Goal: Check status: Check status

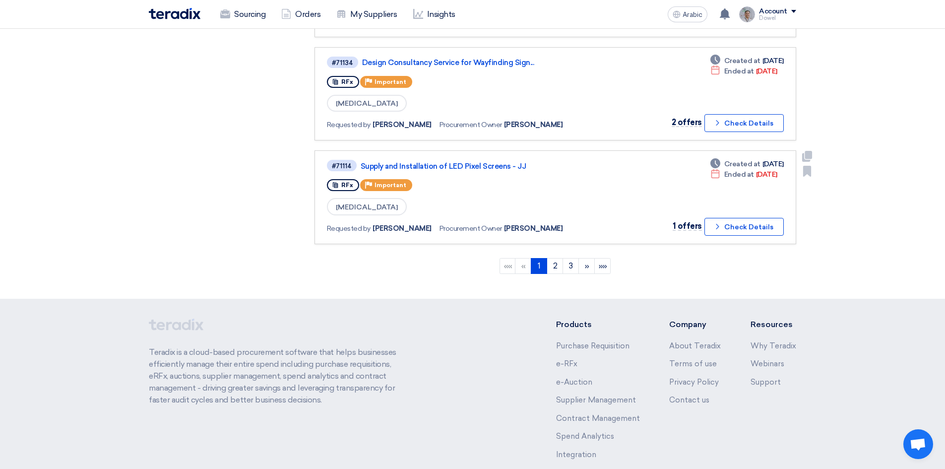
scroll to position [859, 0]
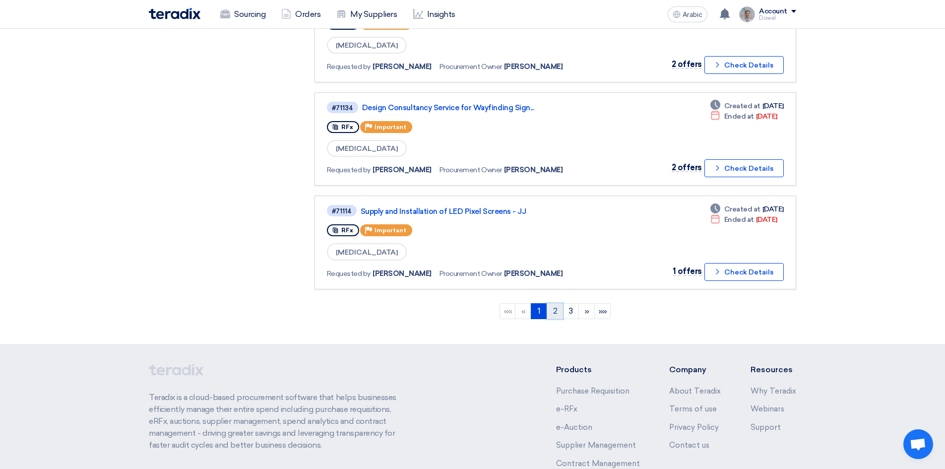
click at [554, 307] on font "2" at bounding box center [555, 310] width 4 height 9
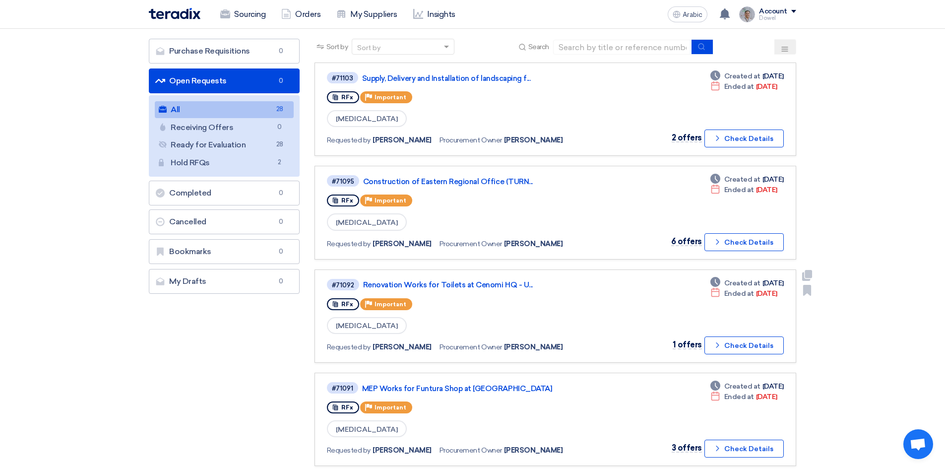
scroll to position [198, 0]
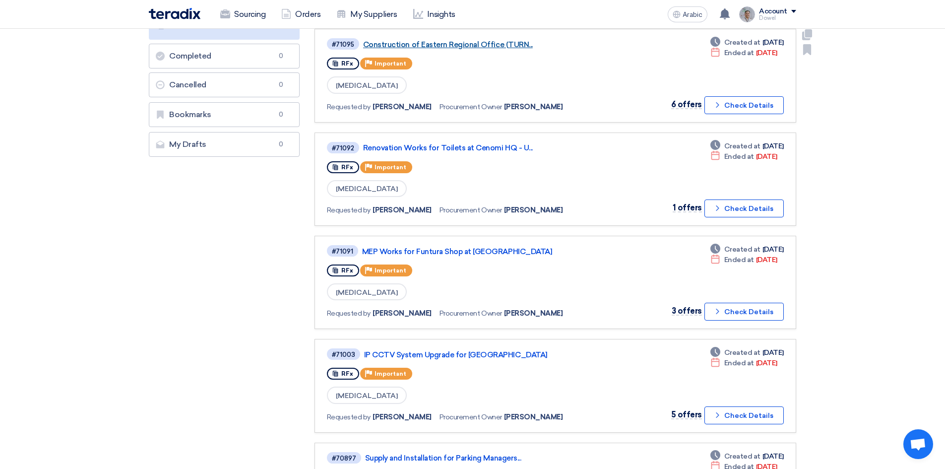
click at [448, 45] on font "Construction of Eastern Regional Office (TURN..." at bounding box center [448, 44] width 170 height 9
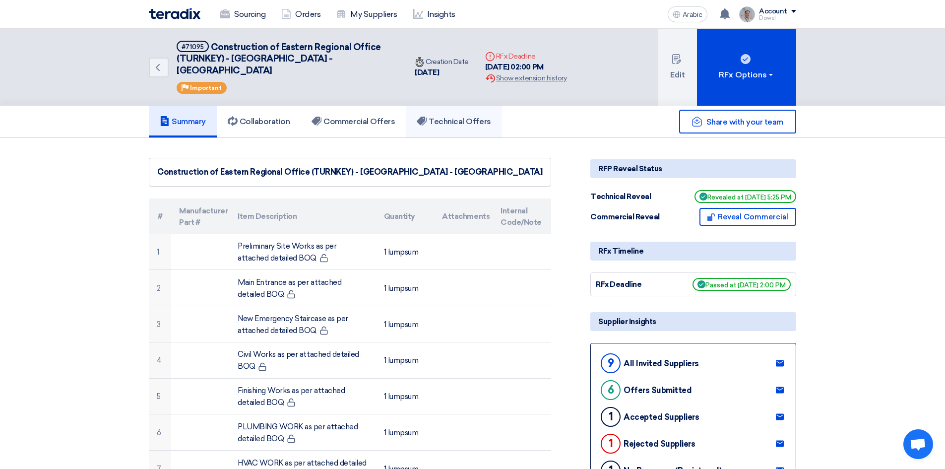
click at [463, 117] on font "Technical Offers" at bounding box center [460, 121] width 62 height 9
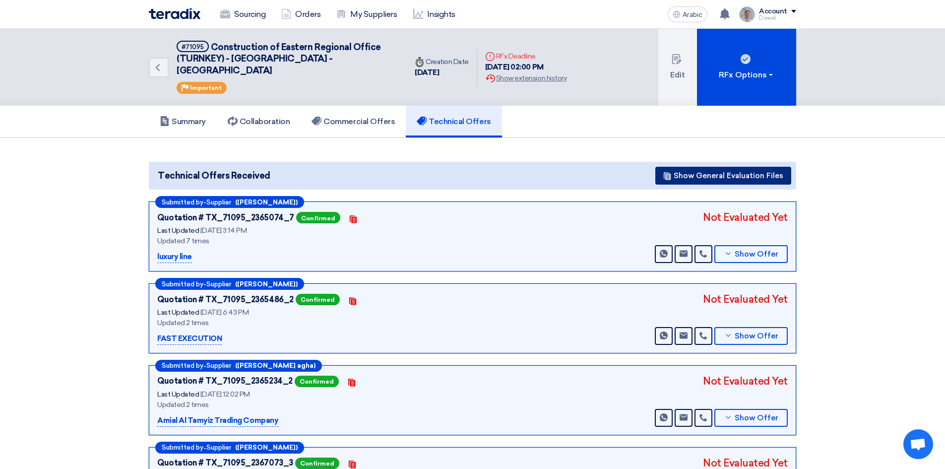
click at [713, 171] on font "Show General Evaluation Files" at bounding box center [729, 175] width 110 height 9
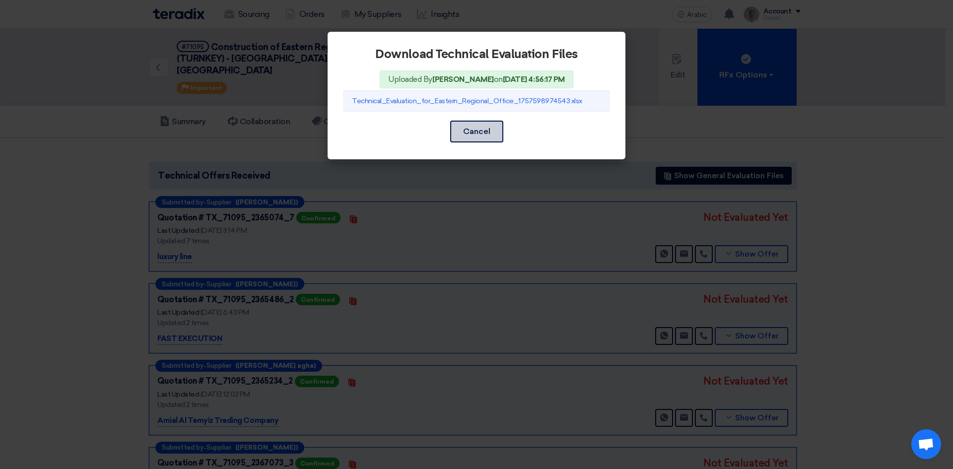
click at [483, 135] on font "Cancel" at bounding box center [476, 131] width 27 height 9
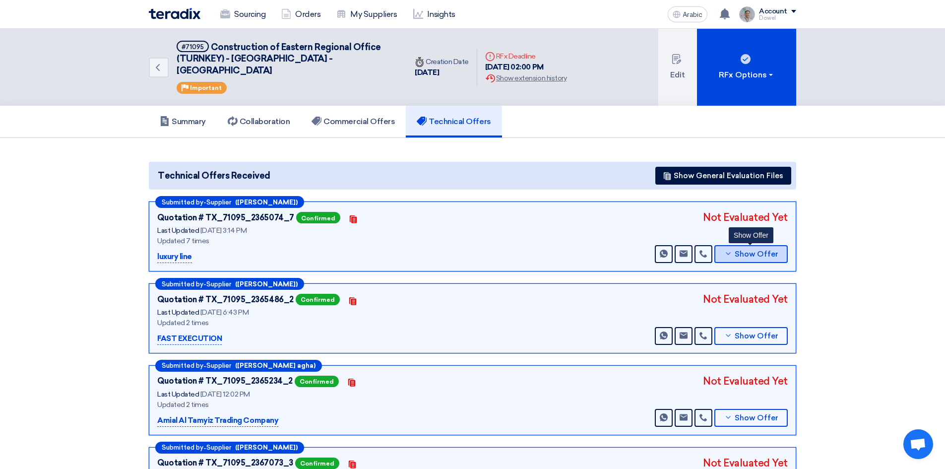
click at [749, 250] on font "Show Offer" at bounding box center [757, 254] width 44 height 9
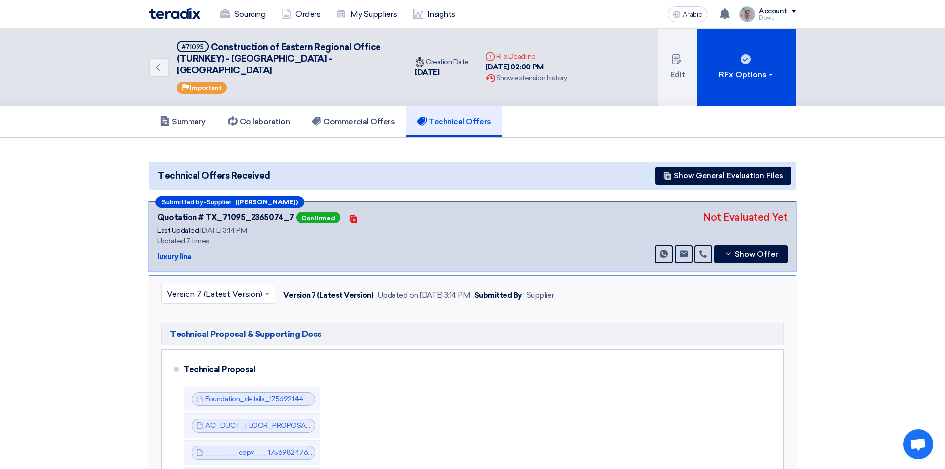
drag, startPoint x: 705, startPoint y: 207, endPoint x: 767, endPoint y: 210, distance: 61.6
click at [767, 210] on div "Not Evaluated Yet Send Message Send Message Show Offer" at bounding box center [720, 236] width 135 height 53
click at [751, 250] on font "Show Offer" at bounding box center [757, 254] width 44 height 9
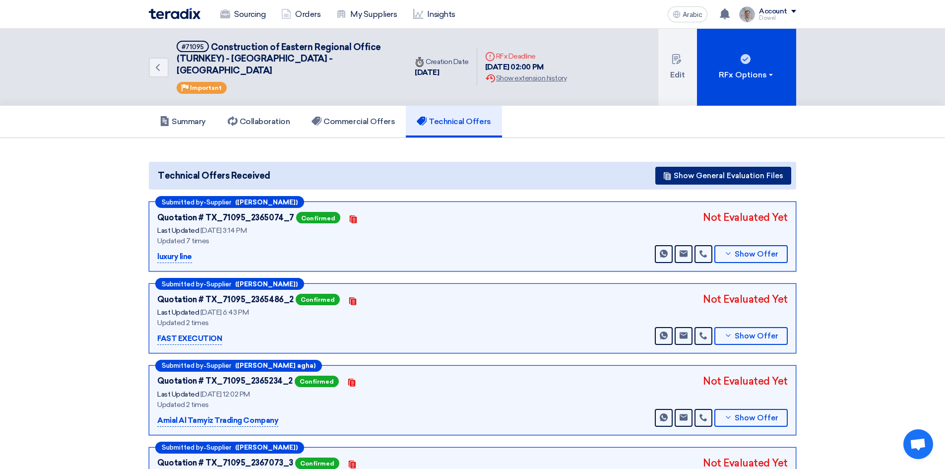
click at [715, 171] on font "Show General Evaluation Files" at bounding box center [729, 175] width 110 height 9
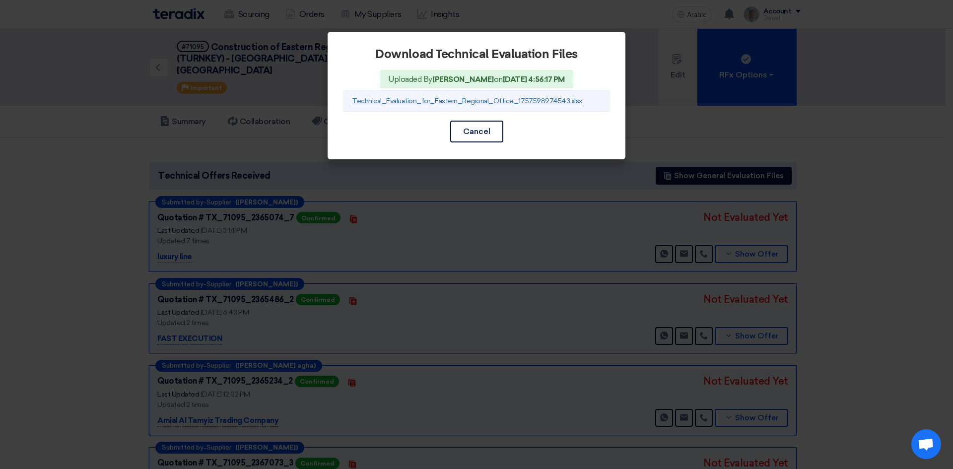
click at [444, 102] on font "Technical_Evaluation_for_Eastern_Regional_Office_1757598974543.xlsx" at bounding box center [467, 101] width 230 height 8
click at [485, 137] on button "Cancel" at bounding box center [476, 132] width 53 height 22
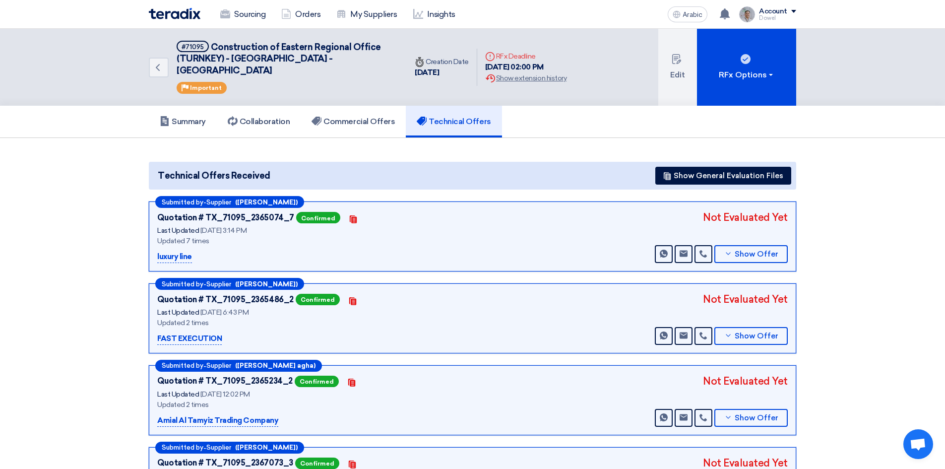
click at [711, 211] on font "Not Evaluated Yet" at bounding box center [745, 217] width 85 height 12
click at [715, 293] on font "Not Evaluated Yet" at bounding box center [745, 299] width 85 height 12
click at [721, 377] on div "Not Evaluated Yet Send Message Send Message Show Offer" at bounding box center [720, 400] width 135 height 53
click at [738, 250] on font "Show Offer" at bounding box center [757, 254] width 44 height 9
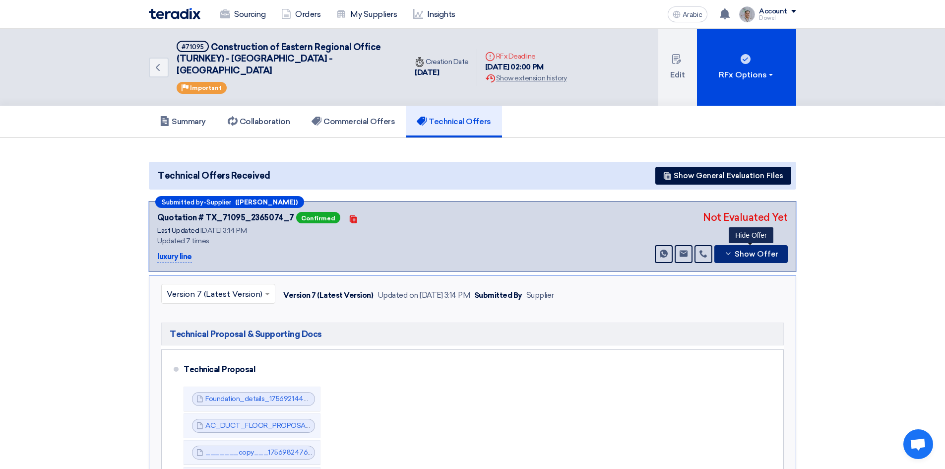
click at [747, 250] on font "Show Offer" at bounding box center [757, 254] width 44 height 9
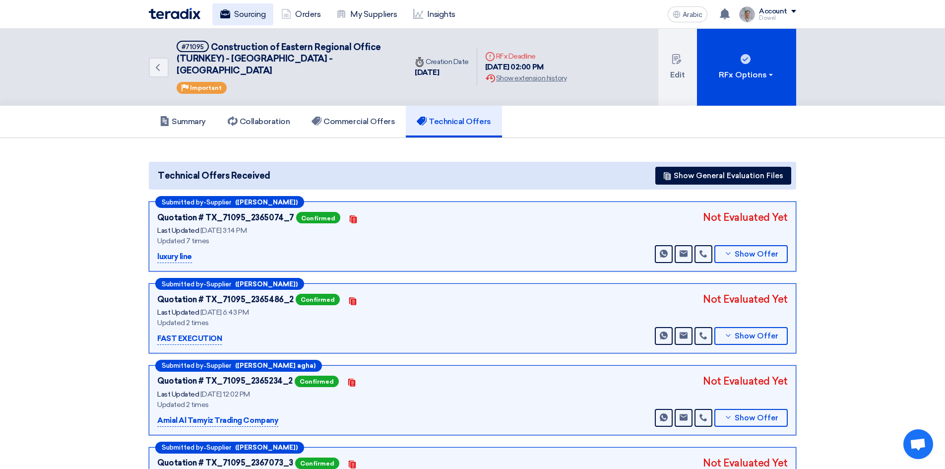
click at [256, 11] on font "Sourcing" at bounding box center [249, 13] width 31 height 9
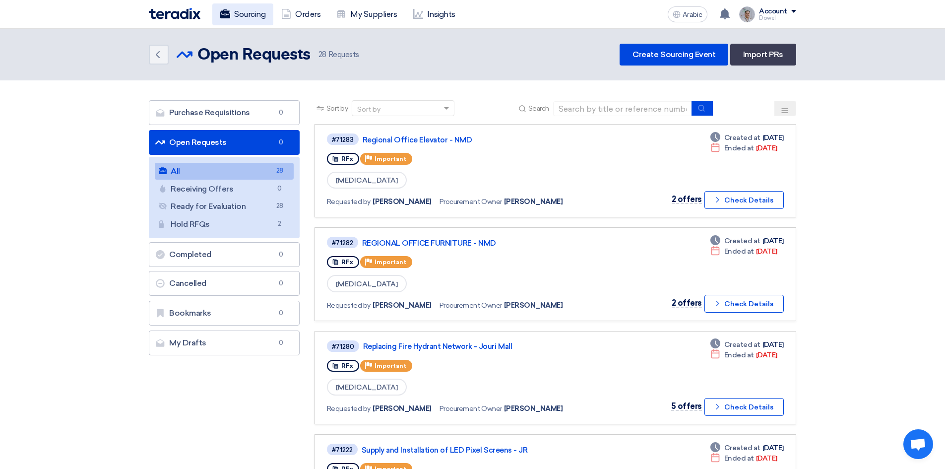
click at [241, 15] on font "Sourcing" at bounding box center [249, 13] width 31 height 9
